Goal: Communication & Community: Ask a question

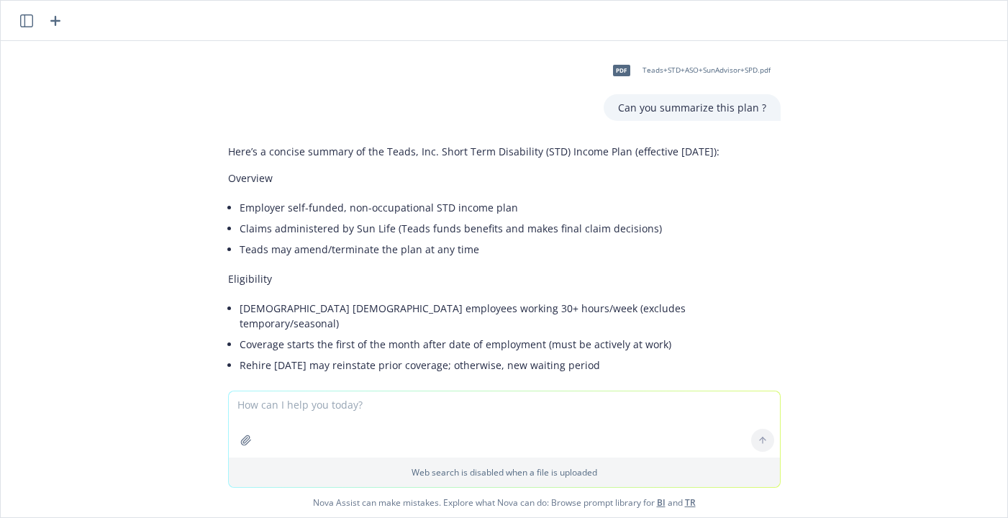
scroll to position [4545, 0]
